Goal: Task Accomplishment & Management: Use online tool/utility

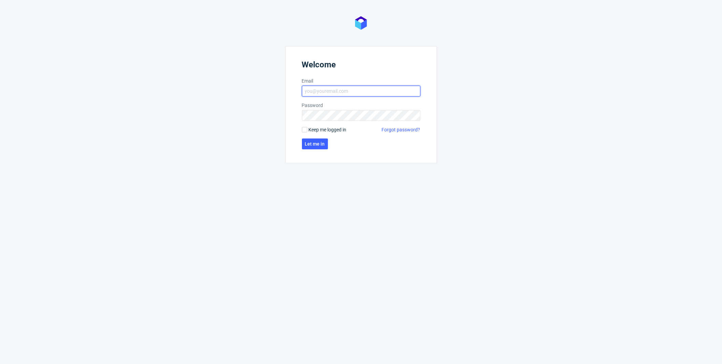
click at [352, 88] on input "Email" at bounding box center [361, 91] width 118 height 11
type input "marcin.pasko@packhelp.com"
click at [310, 129] on span "Keep me logged in" at bounding box center [328, 129] width 38 height 7
click at [307, 129] on input "Keep me logged in" at bounding box center [304, 129] width 5 height 5
checkbox input "true"
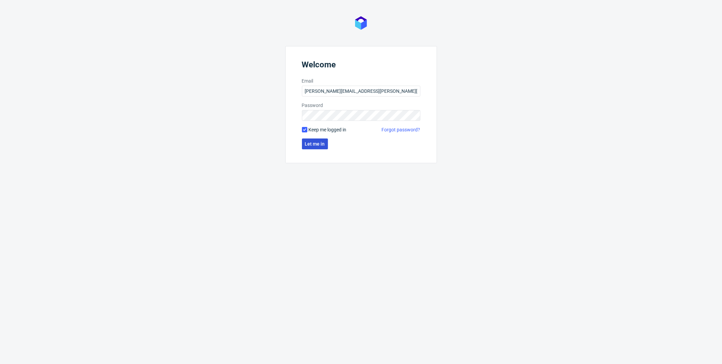
click at [312, 144] on span "Let me in" at bounding box center [315, 143] width 20 height 5
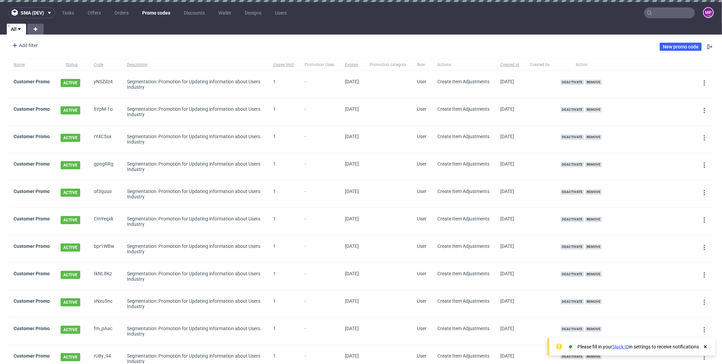
click at [165, 13] on link "Promo codes" at bounding box center [156, 12] width 36 height 11
click at [199, 16] on link "Discounts" at bounding box center [194, 12] width 29 height 11
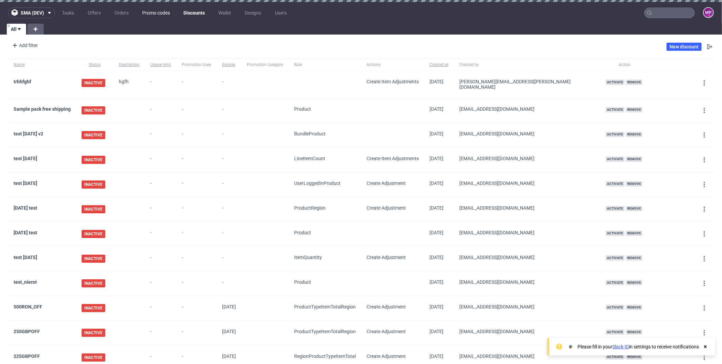
click at [162, 10] on link "Promo codes" at bounding box center [156, 12] width 36 height 11
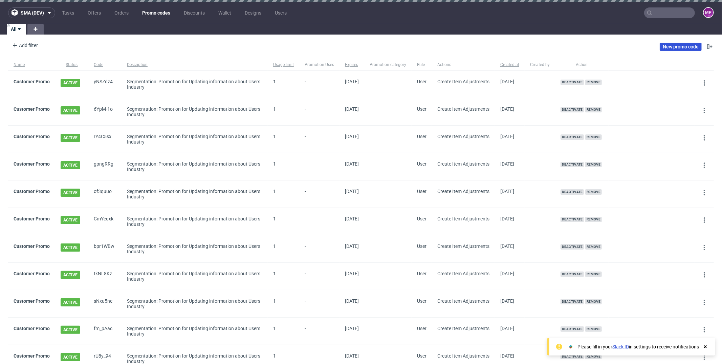
click at [660, 48] on link "New promo code" at bounding box center [681, 47] width 42 height 8
